Goal: Task Accomplishment & Management: Complete application form

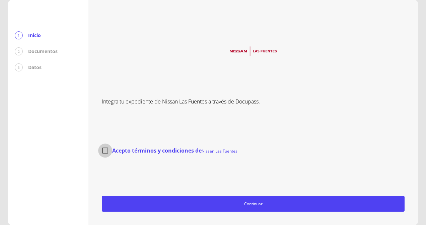
click at [104, 149] on input "Acepto términos y condiciones de Nissan Las Fuentes" at bounding box center [105, 151] width 14 height 14
checkbox input "true"
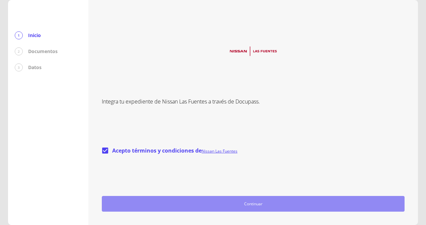
click at [244, 205] on span "Continuar" at bounding box center [253, 204] width 296 height 7
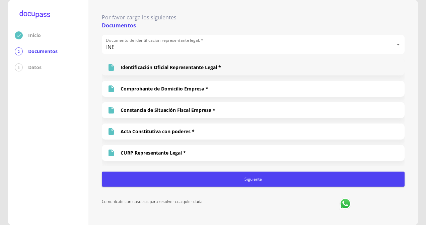
click at [153, 66] on p "Identificación Oficial Representante Legal *" at bounding box center [170, 67] width 100 height 7
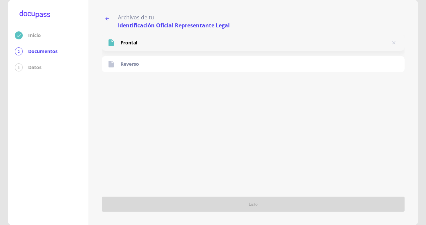
click at [129, 43] on p "Frontal" at bounding box center [128, 42] width 17 height 7
click at [33, 72] on div "Inicio 2 Documentos 3 Datos" at bounding box center [48, 112] width 80 height 225
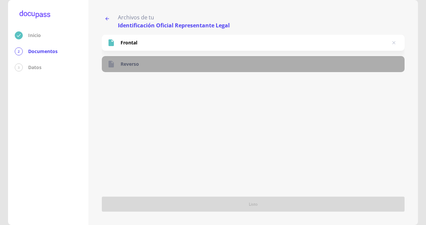
click at [129, 67] on p "Reverso" at bounding box center [129, 64] width 18 height 7
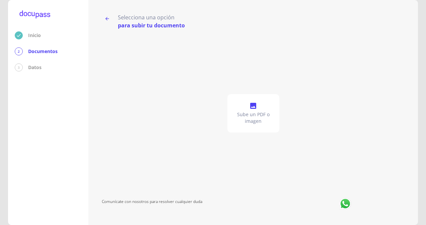
click at [250, 117] on p "Sube un PDF o imagen" at bounding box center [253, 117] width 47 height 13
